Goal: Transaction & Acquisition: Download file/media

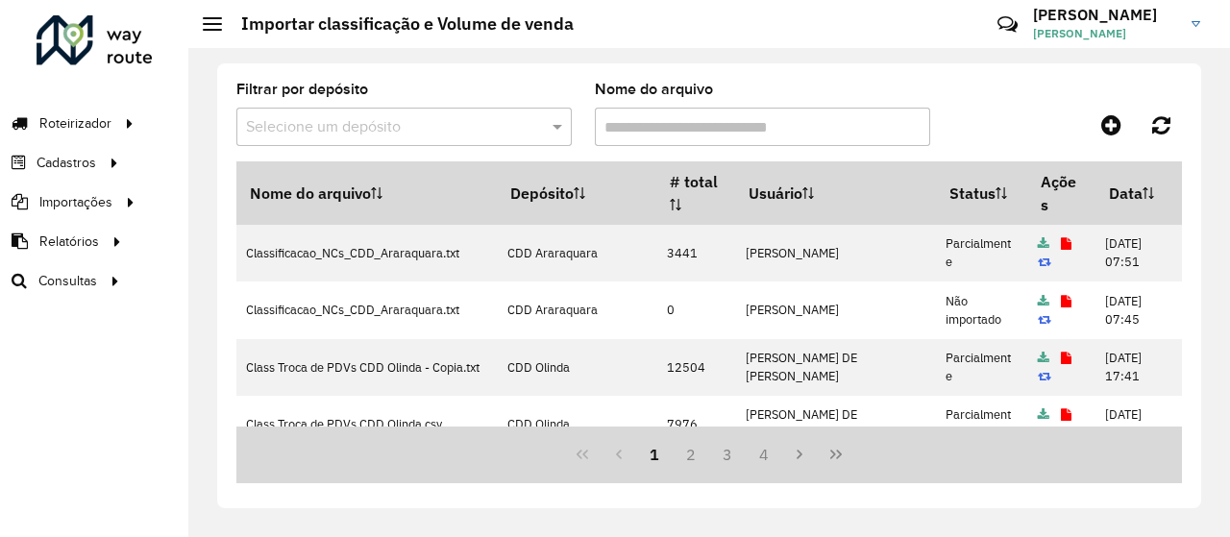
click at [1013, 94] on div "Filtrar por depósito Selecione um depósito Nome do arquivo" at bounding box center [708, 122] width 945 height 79
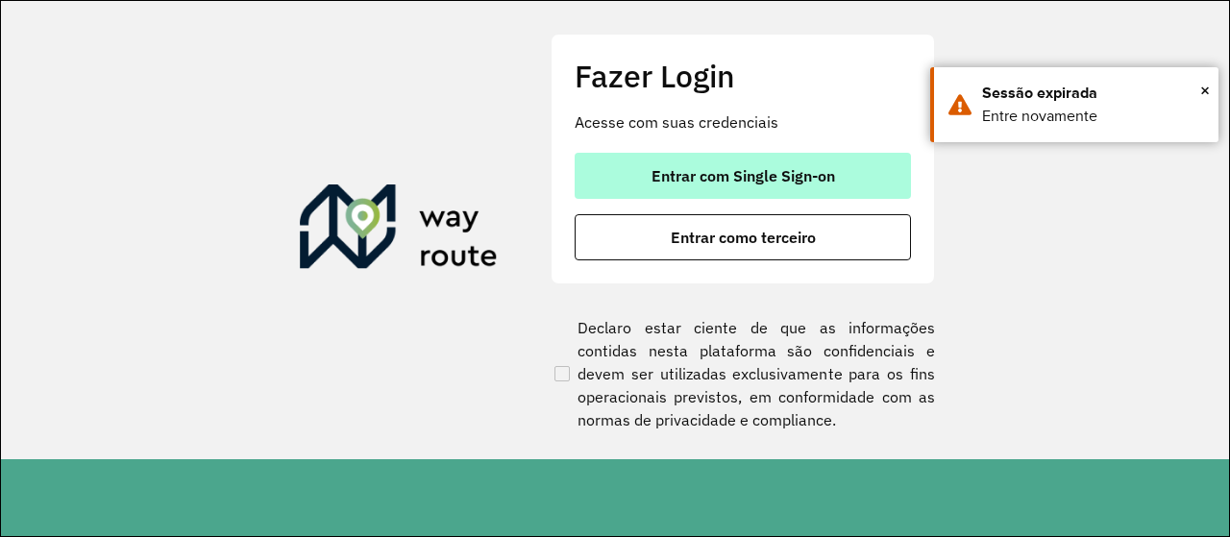
click at [842, 162] on button "Entrar com Single Sign-on" at bounding box center [743, 176] width 336 height 46
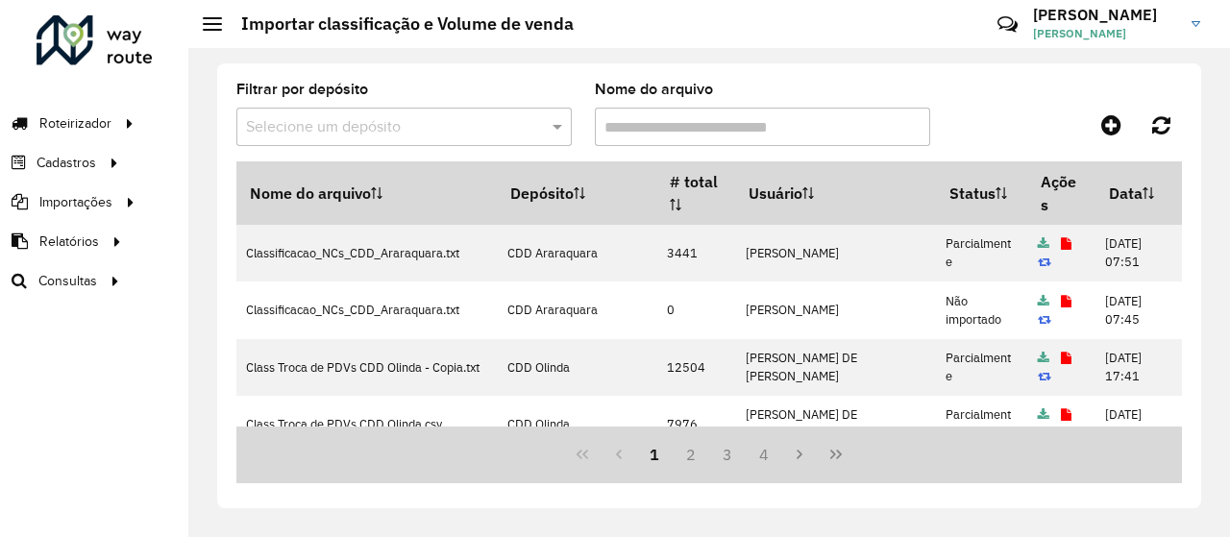
click at [1010, 84] on div "Filtrar por depósito Selecione um depósito Nome do arquivo" at bounding box center [708, 122] width 945 height 79
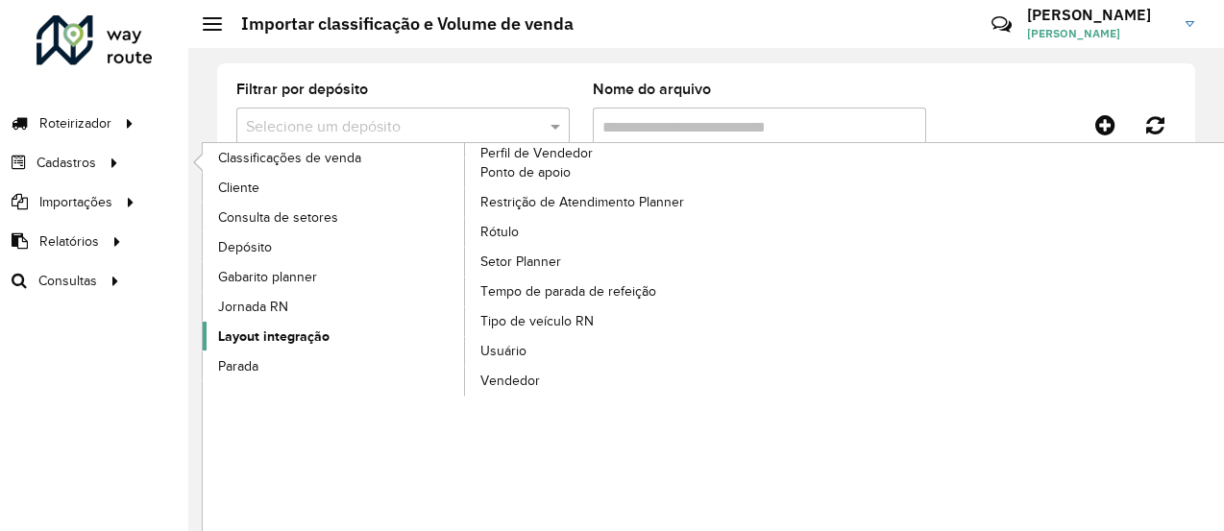
click at [246, 334] on span "Layout integração" at bounding box center [273, 337] width 111 height 20
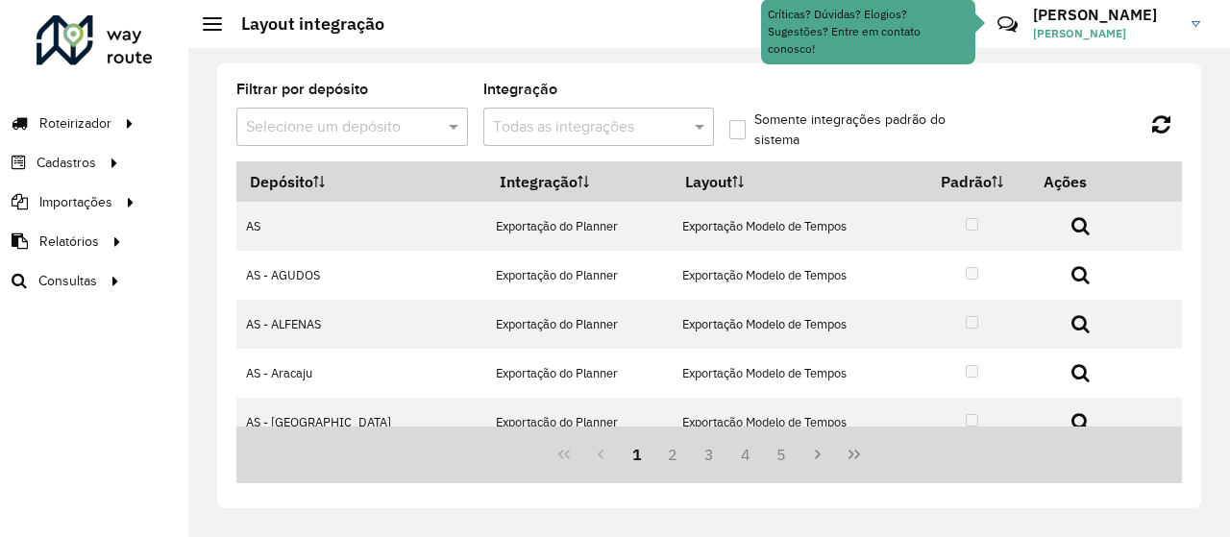
click at [360, 128] on input "text" at bounding box center [333, 127] width 174 height 23
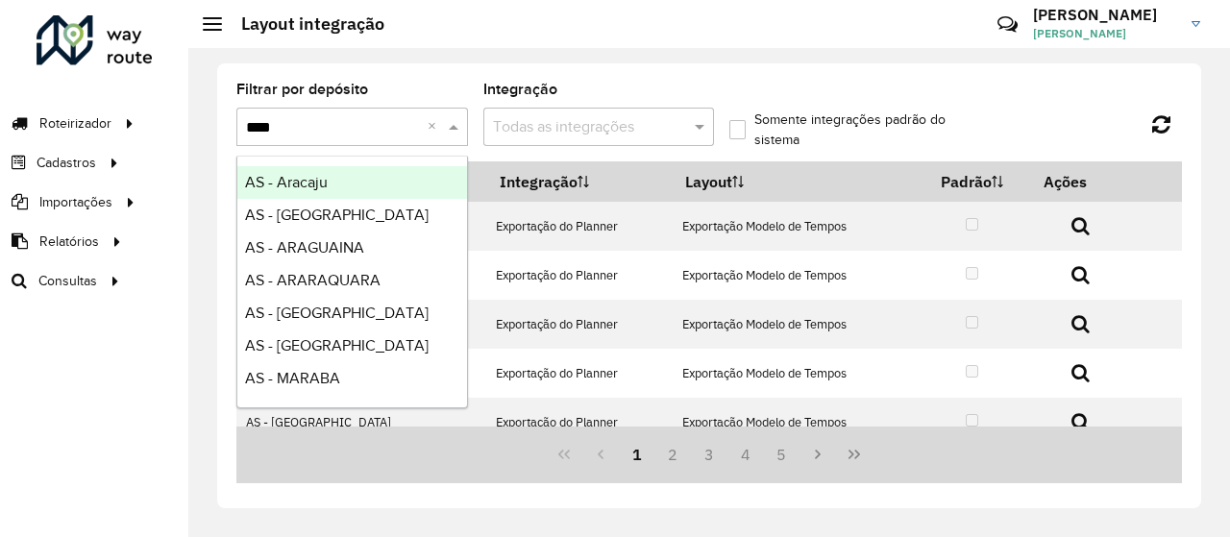
type input "*****"
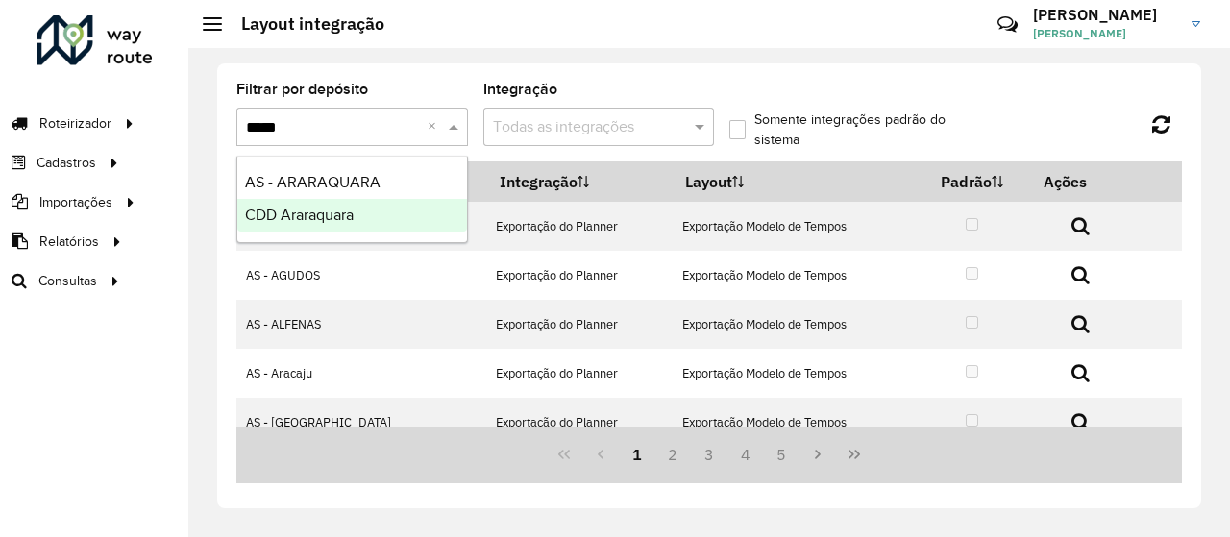
click at [322, 209] on span "CDD Araraquara" at bounding box center [299, 215] width 109 height 16
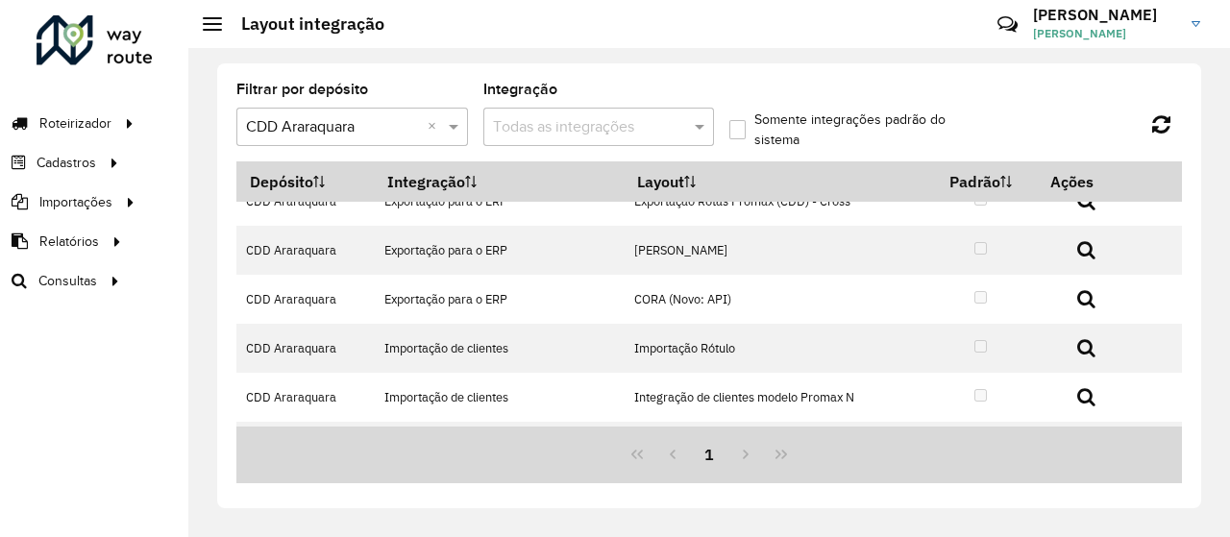
scroll to position [212, 0]
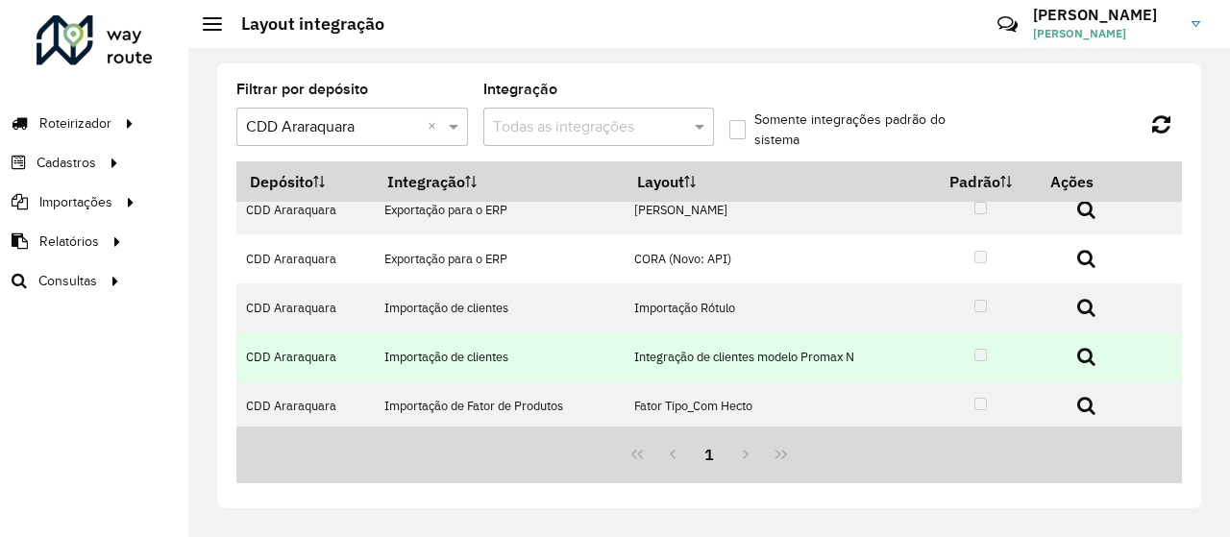
click at [977, 344] on td at bounding box center [980, 356] width 111 height 49
click at [1089, 353] on icon at bounding box center [1086, 356] width 18 height 19
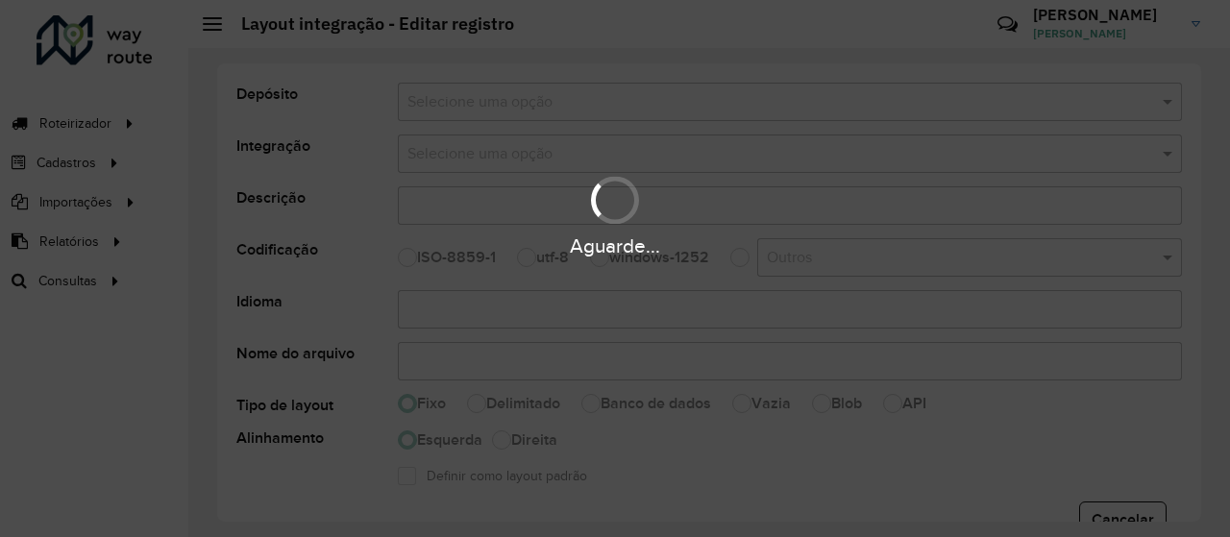
select select
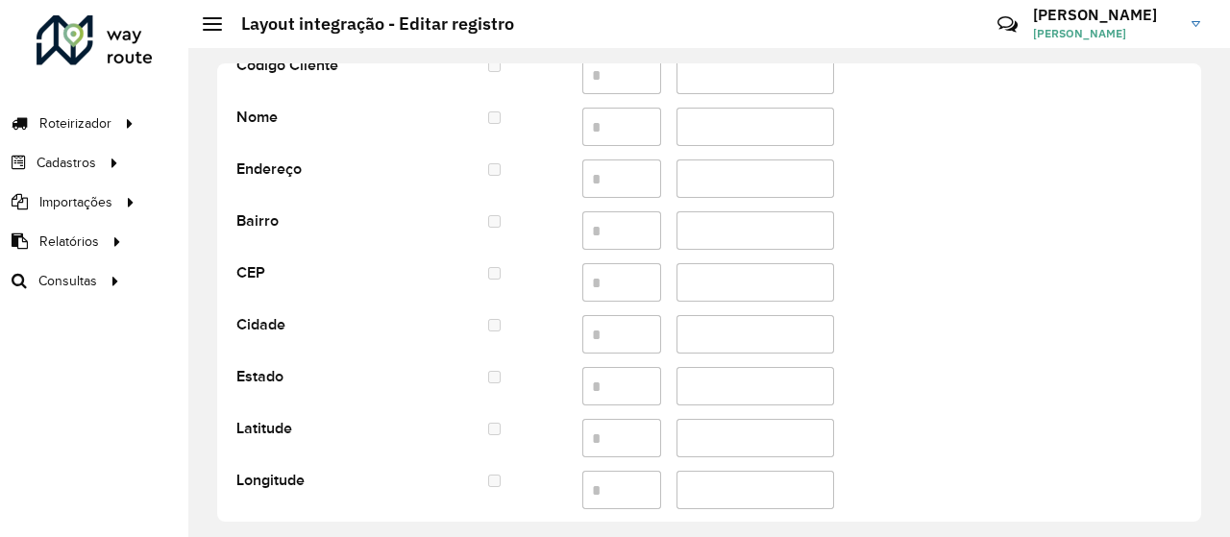
scroll to position [466, 0]
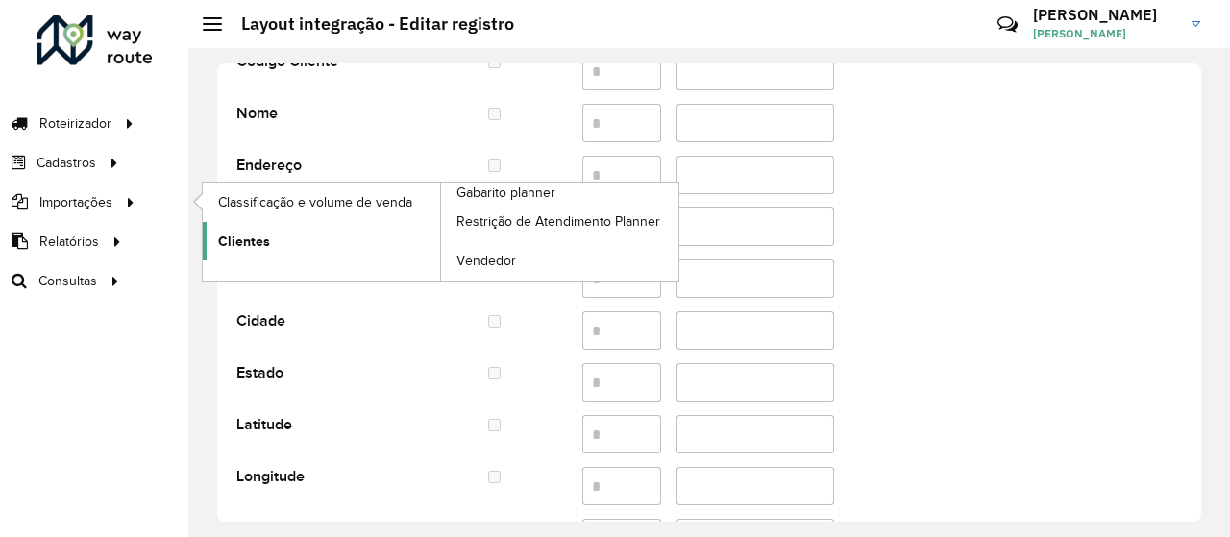
click at [279, 242] on link "Clientes" at bounding box center [321, 241] width 237 height 38
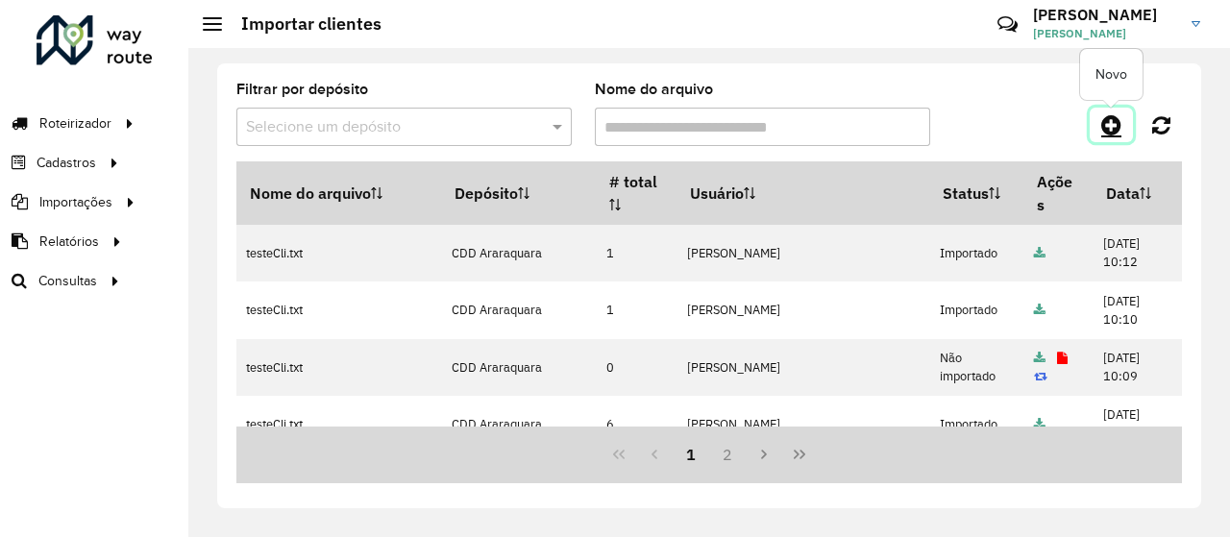
click at [1117, 125] on icon at bounding box center [1111, 124] width 20 height 23
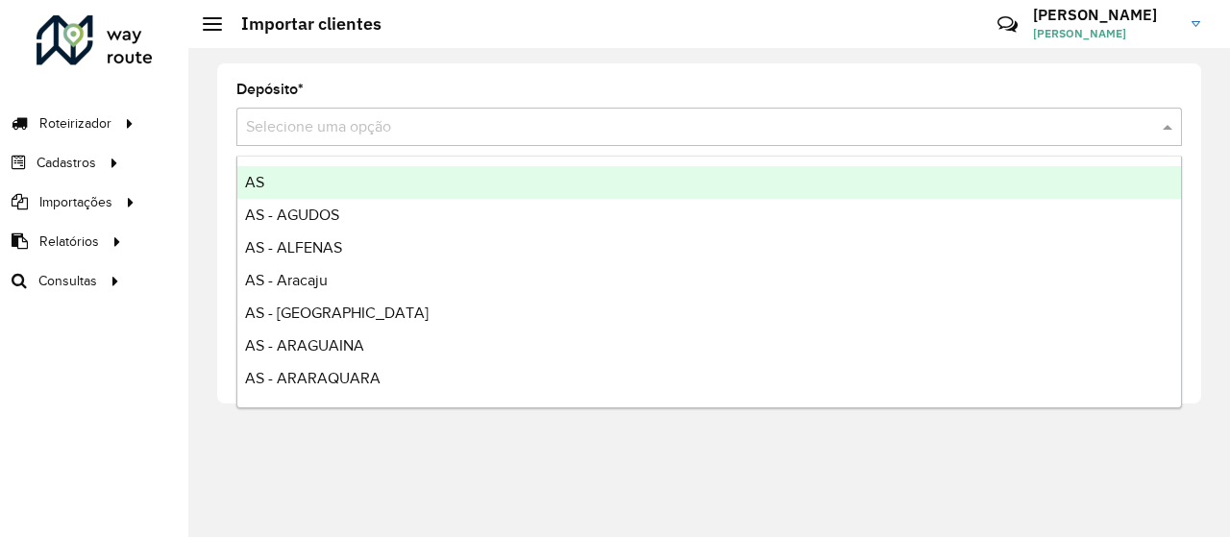
click at [377, 129] on input "text" at bounding box center [690, 127] width 888 height 23
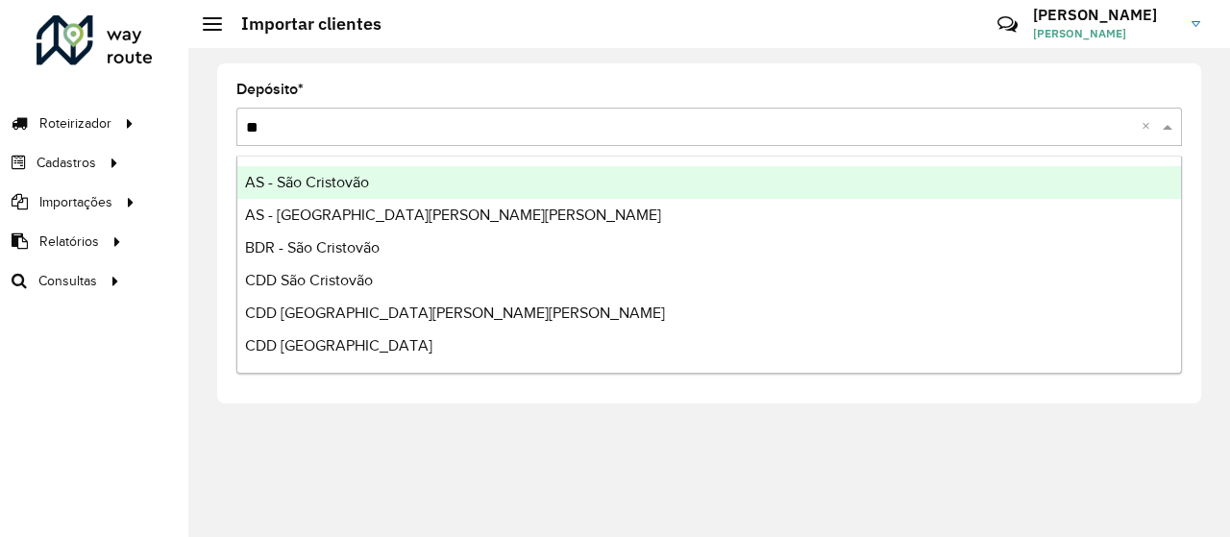
type input "***"
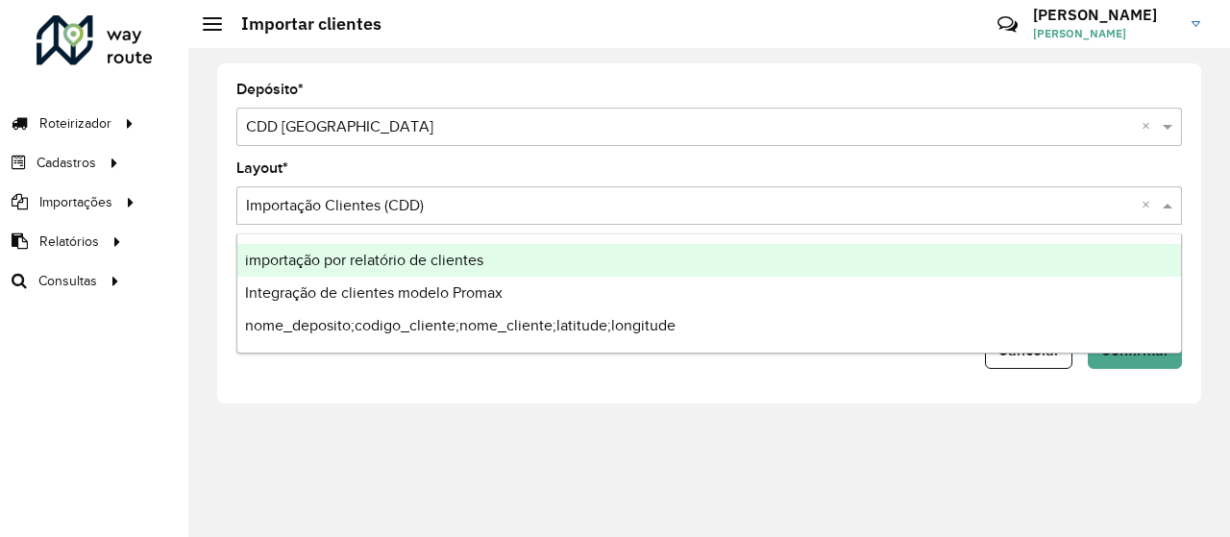
click at [356, 209] on input "text" at bounding box center [690, 206] width 888 height 23
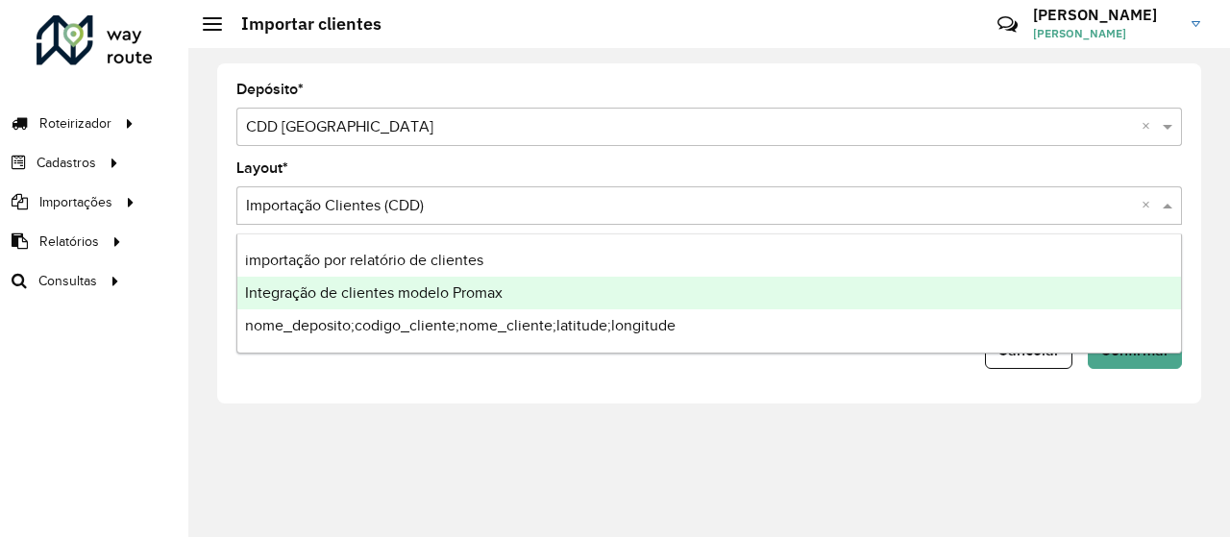
click at [406, 296] on span "Integração de clientes modelo Promax" at bounding box center [374, 292] width 258 height 16
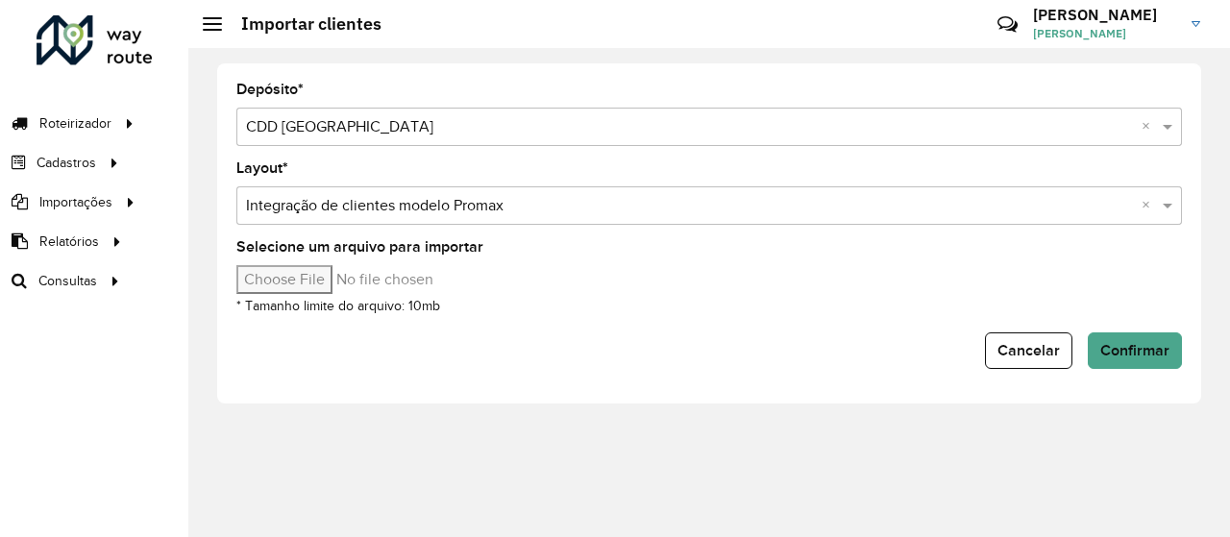
click at [313, 278] on input "Selecione um arquivo para importar" at bounding box center [399, 279] width 327 height 29
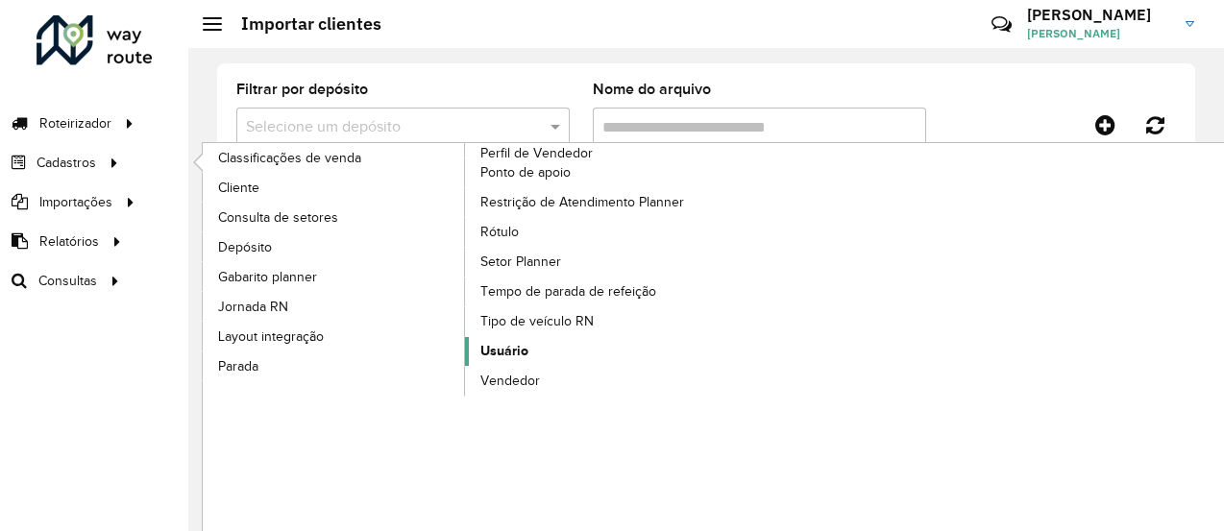
click at [503, 341] on span "Usuário" at bounding box center [504, 351] width 48 height 20
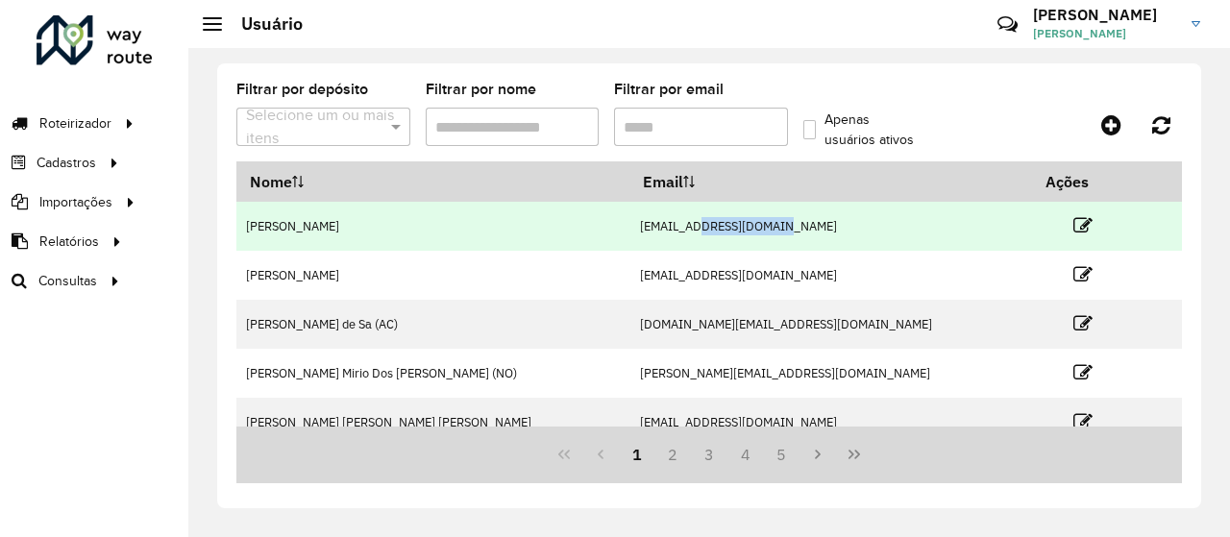
drag, startPoint x: 823, startPoint y: 224, endPoint x: 736, endPoint y: 241, distance: 89.1
click at [736, 241] on td "[EMAIL_ADDRESS][DOMAIN_NAME]" at bounding box center [830, 226] width 403 height 49
copy td "@[DOMAIN_NAME]"
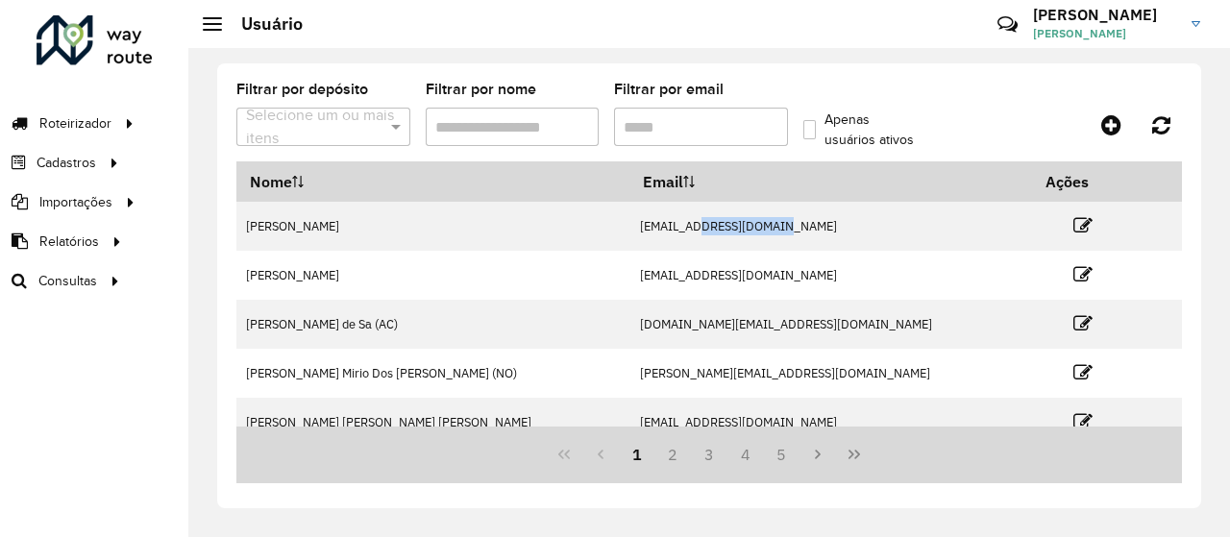
click at [1195, 24] on img at bounding box center [1195, 24] width 9 height 6
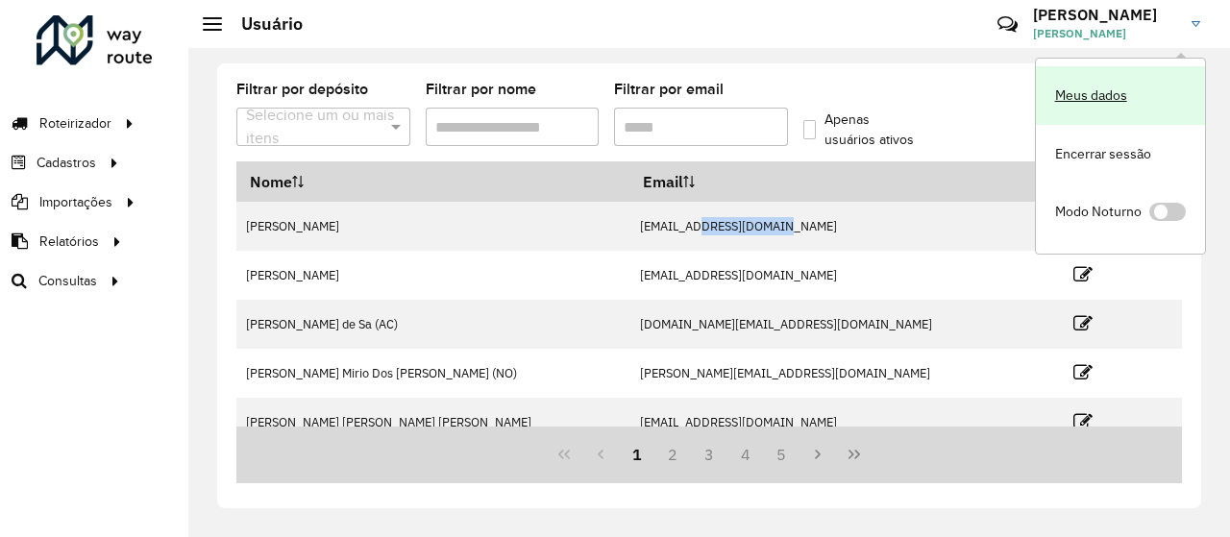
click at [1095, 94] on link "Meus dados" at bounding box center [1120, 95] width 169 height 59
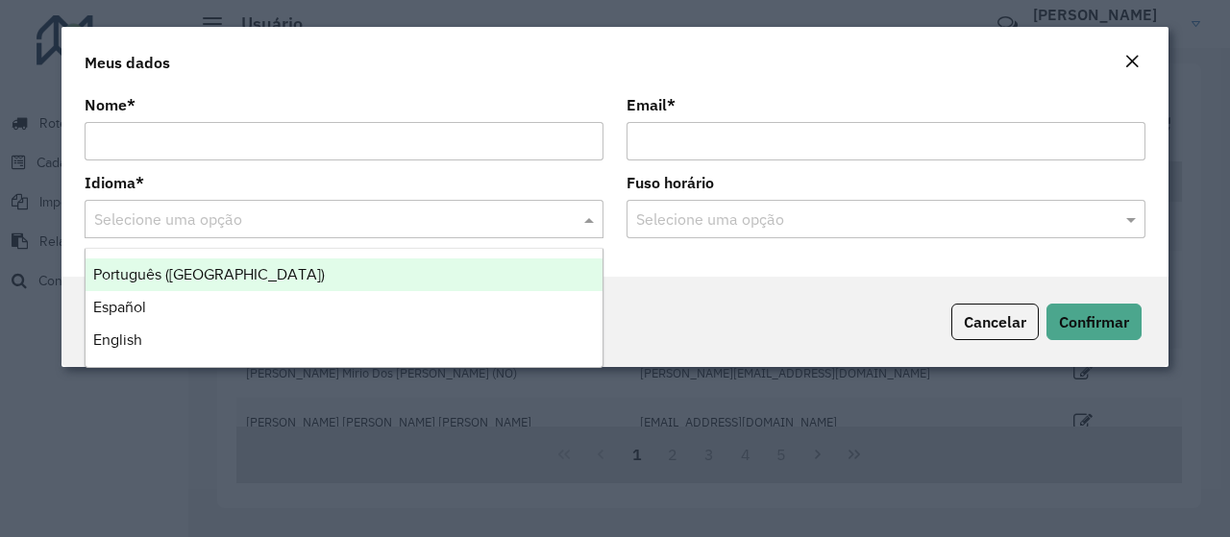
click at [589, 210] on span at bounding box center [591, 219] width 24 height 23
click at [732, 287] on div "Cancelar Confirmar" at bounding box center [614, 322] width 1107 height 90
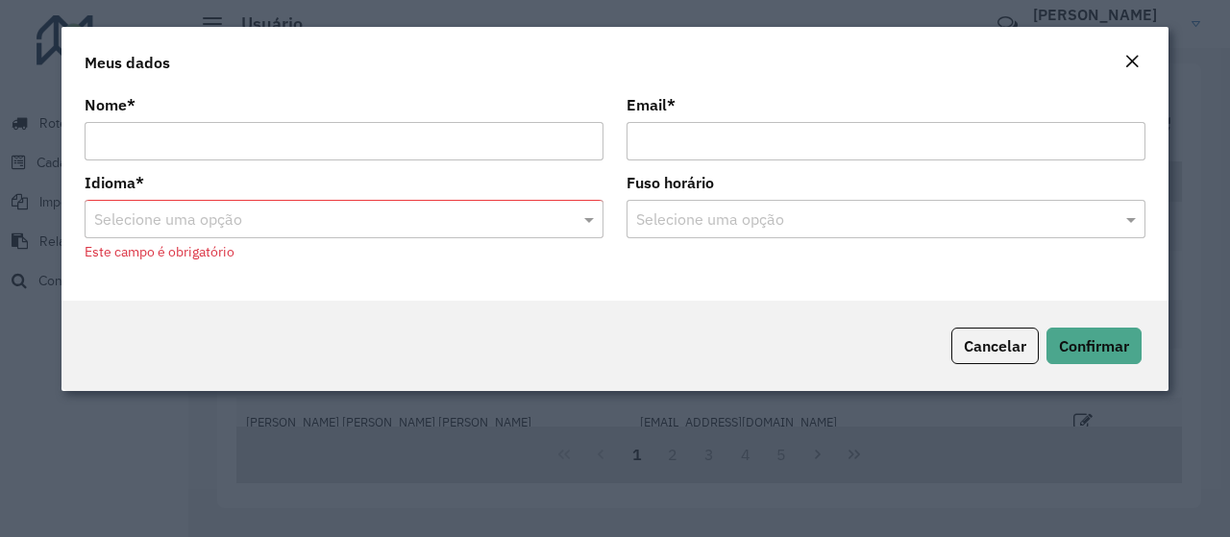
click at [1132, 59] on em "Close" at bounding box center [1131, 61] width 15 height 15
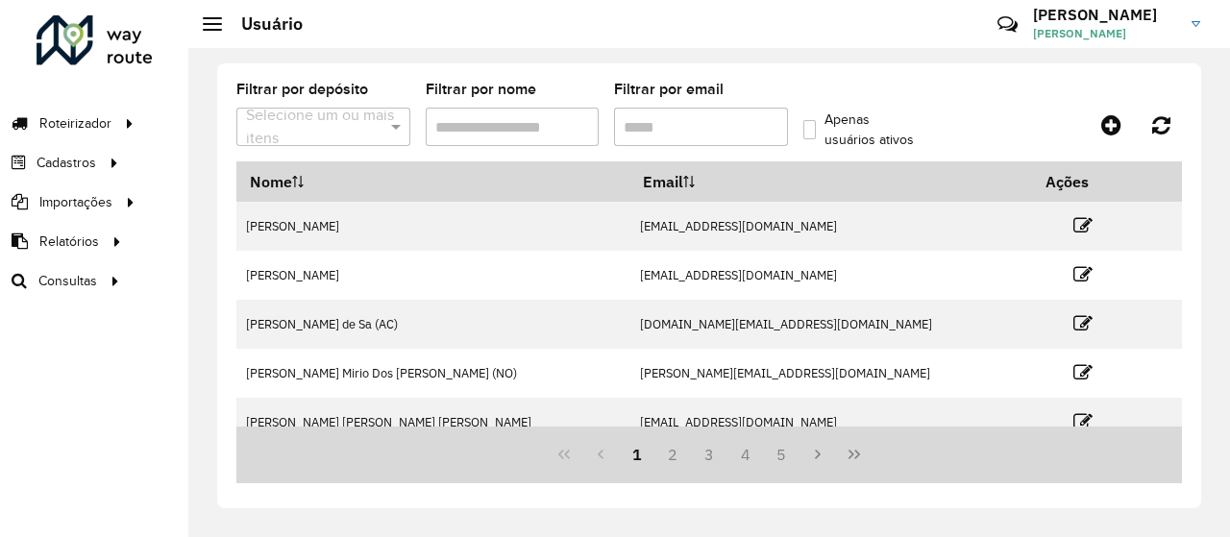
click at [1153, 9] on h3 "[PERSON_NAME]" at bounding box center [1105, 15] width 144 height 18
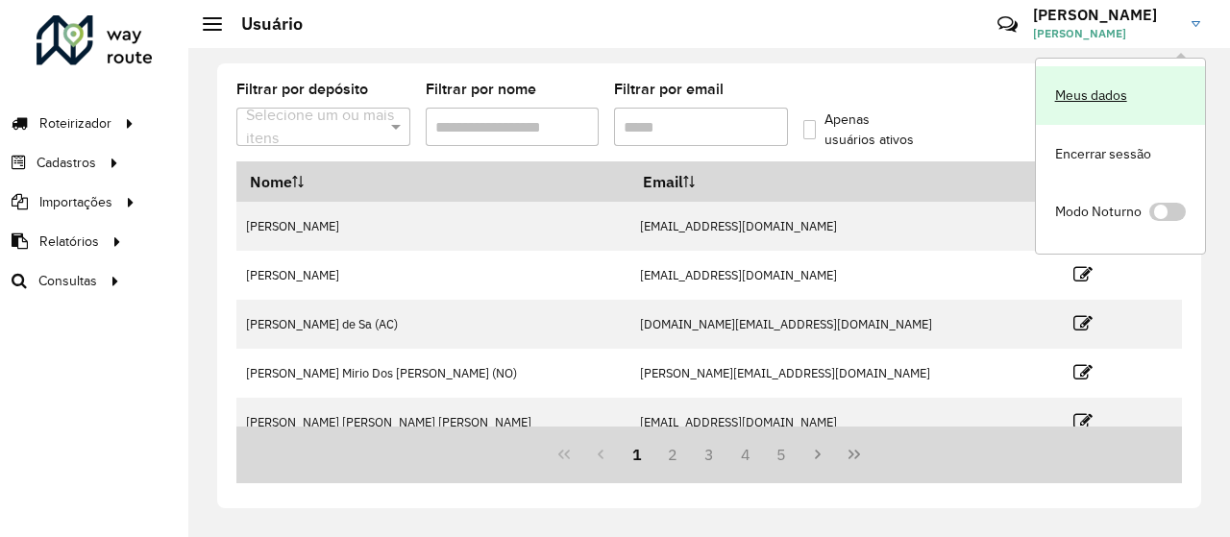
click at [1096, 101] on link "Meus dados" at bounding box center [1120, 95] width 169 height 59
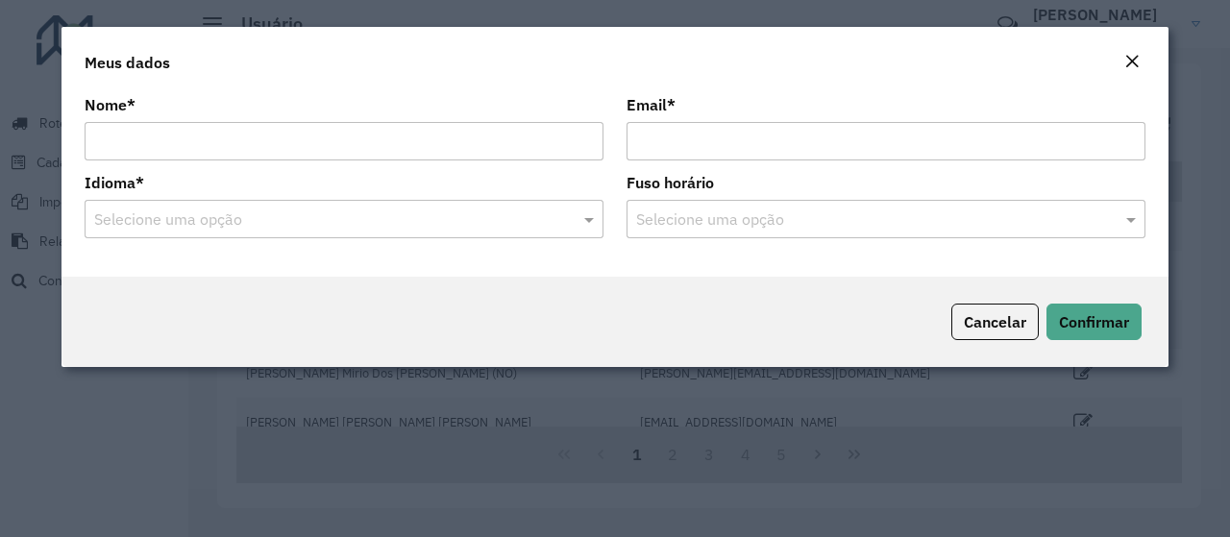
click at [1136, 69] on div "Close" at bounding box center [1131, 62] width 15 height 23
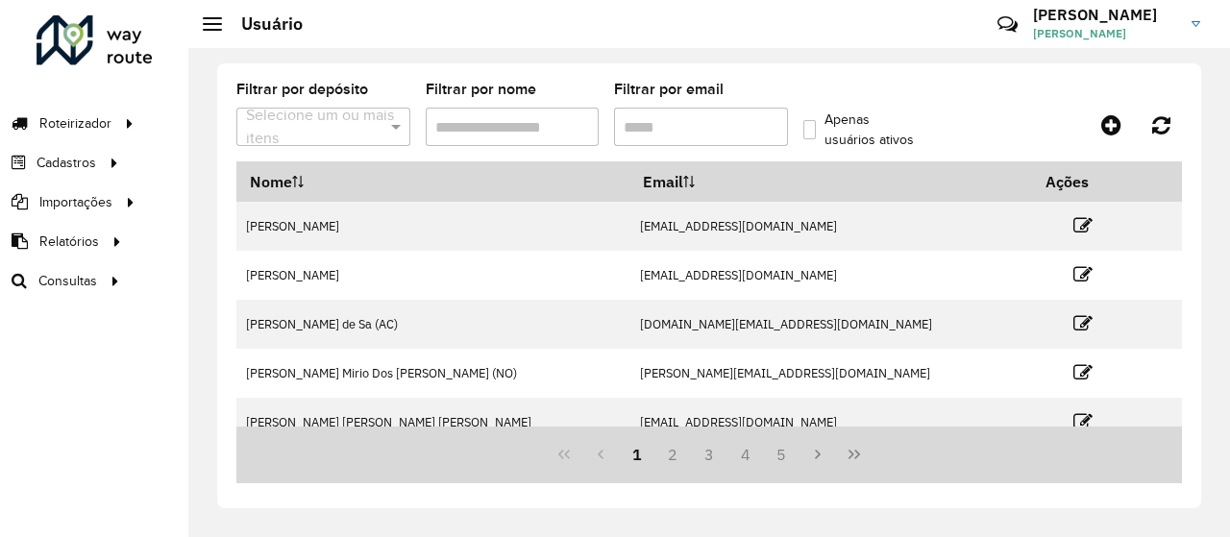
click at [1014, 131] on div at bounding box center [1063, 125] width 236 height 35
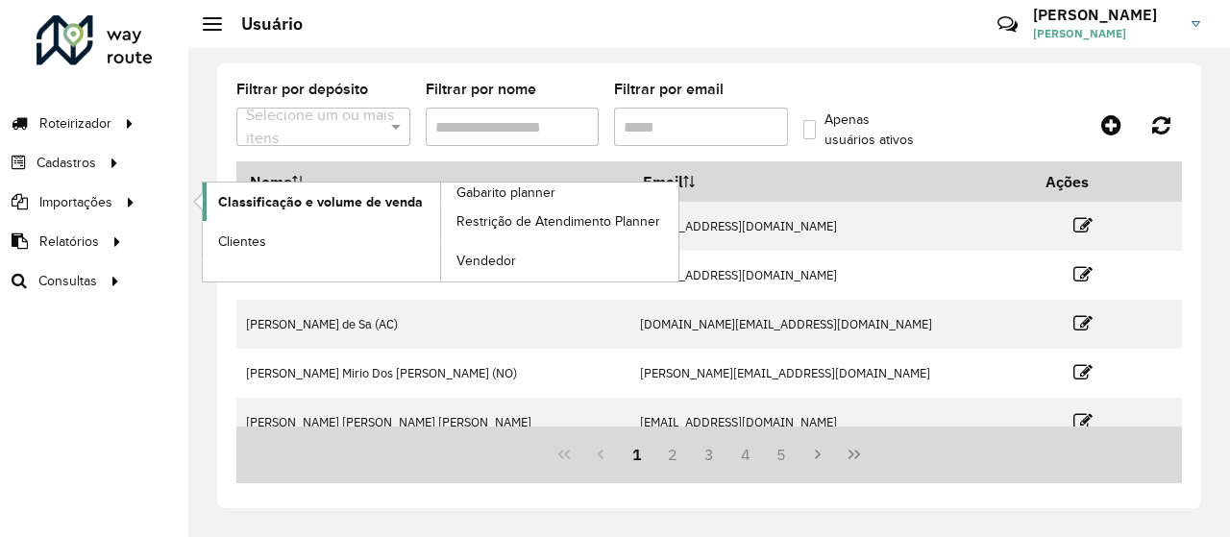
click at [296, 206] on span "Classificação e volume de venda" at bounding box center [320, 202] width 205 height 20
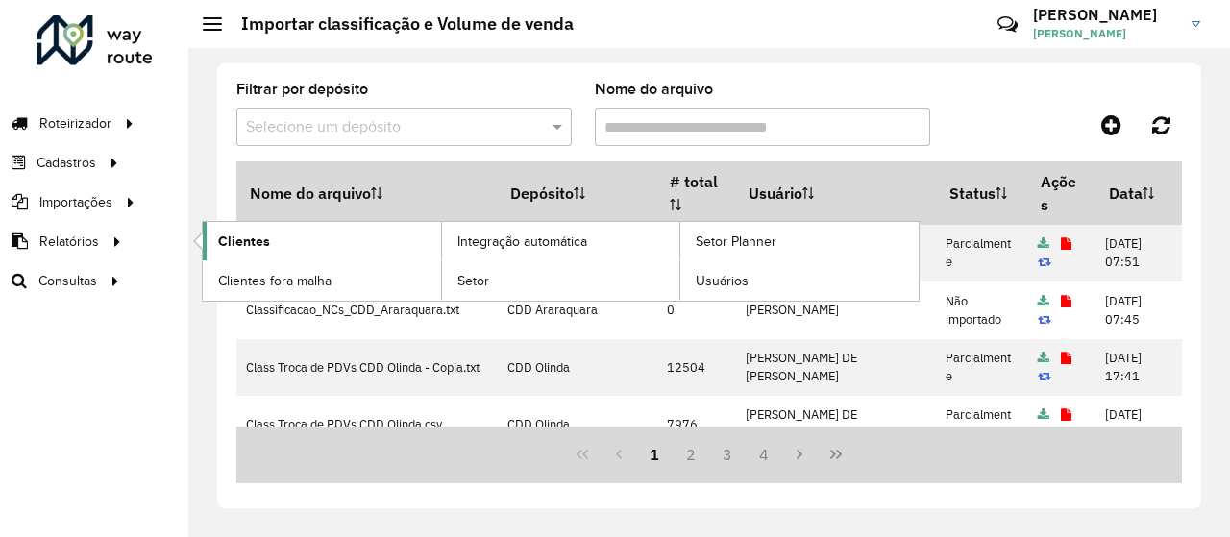
click at [277, 250] on link "Clientes" at bounding box center [322, 241] width 238 height 38
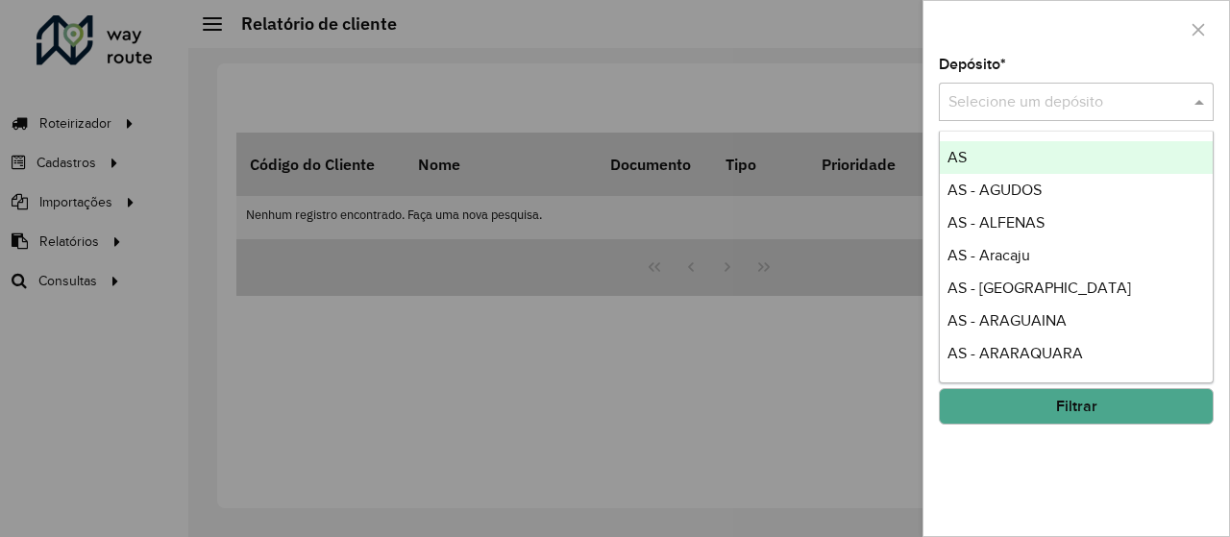
click at [1097, 96] on input "text" at bounding box center [1056, 102] width 217 height 23
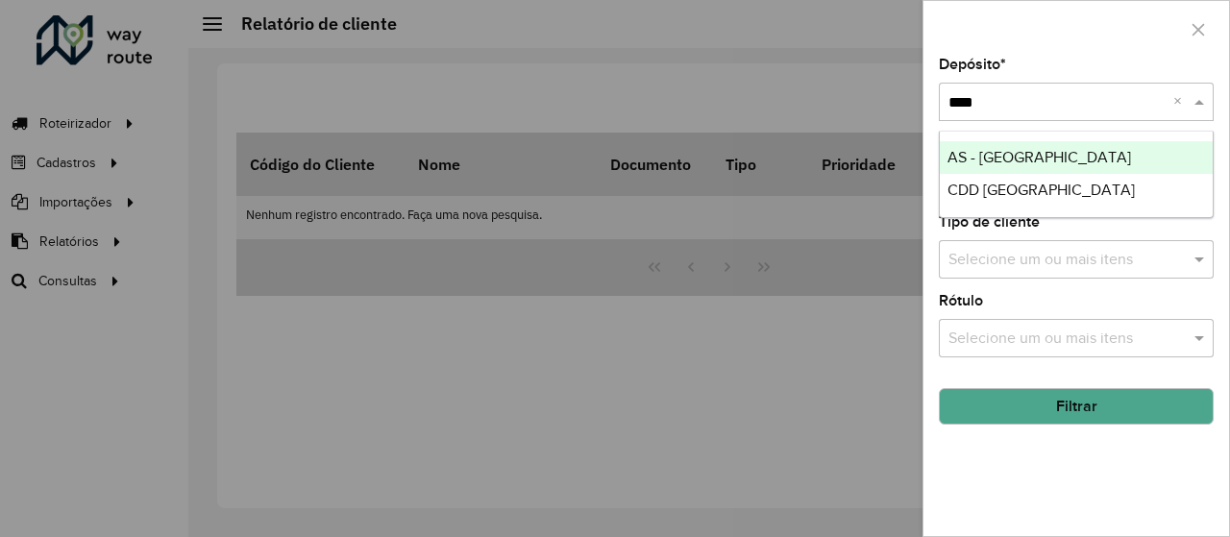
type input "*****"
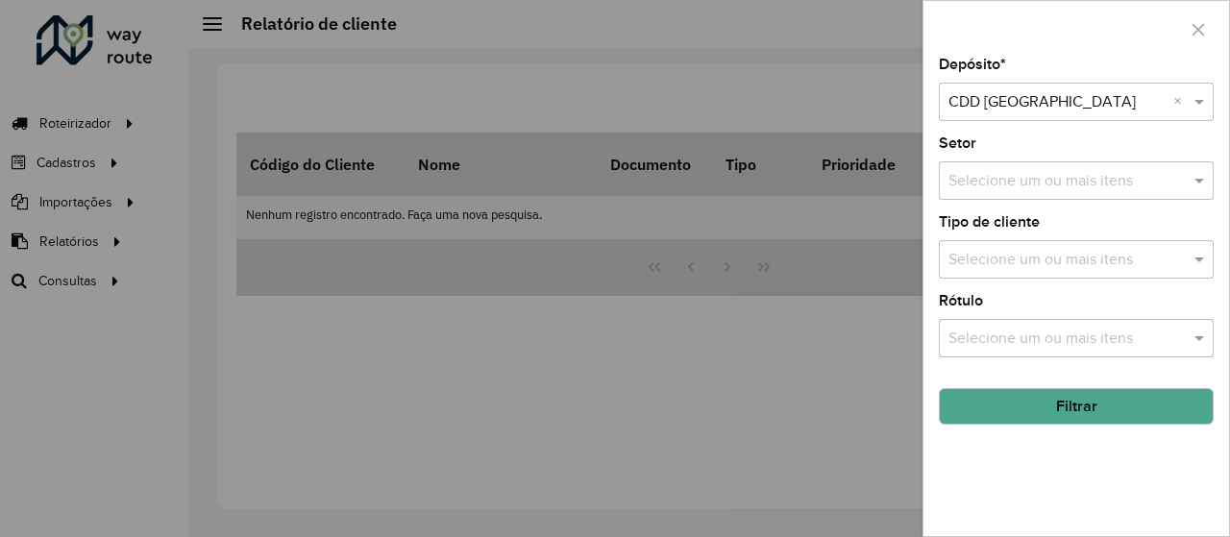
click at [1042, 389] on button "Filtrar" at bounding box center [1076, 406] width 275 height 37
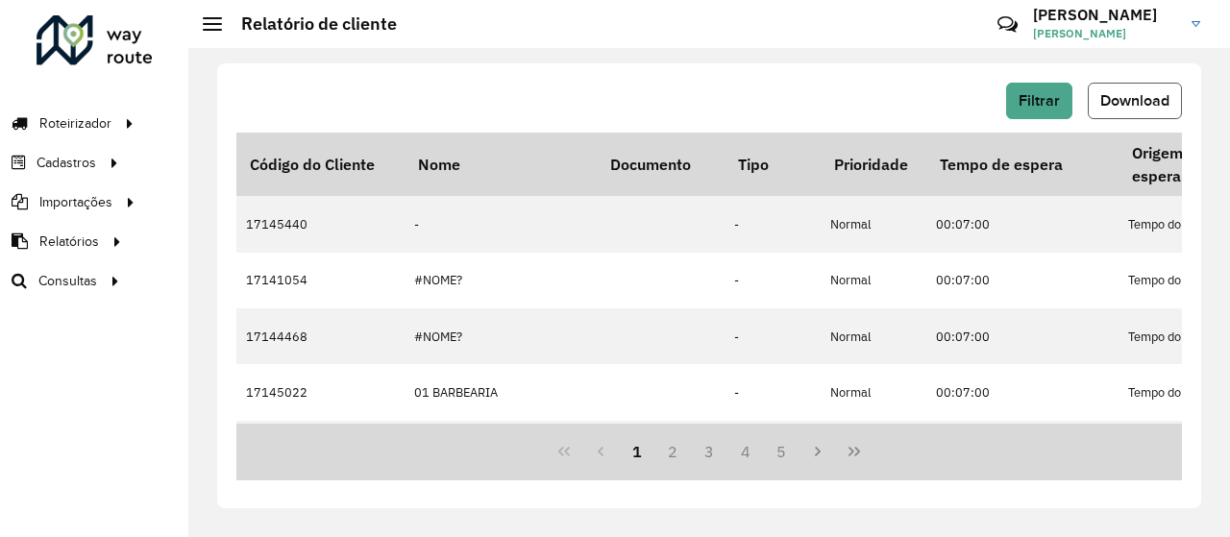
click at [1124, 108] on span "Download" at bounding box center [1134, 100] width 69 height 16
